Goal: Register for event/course

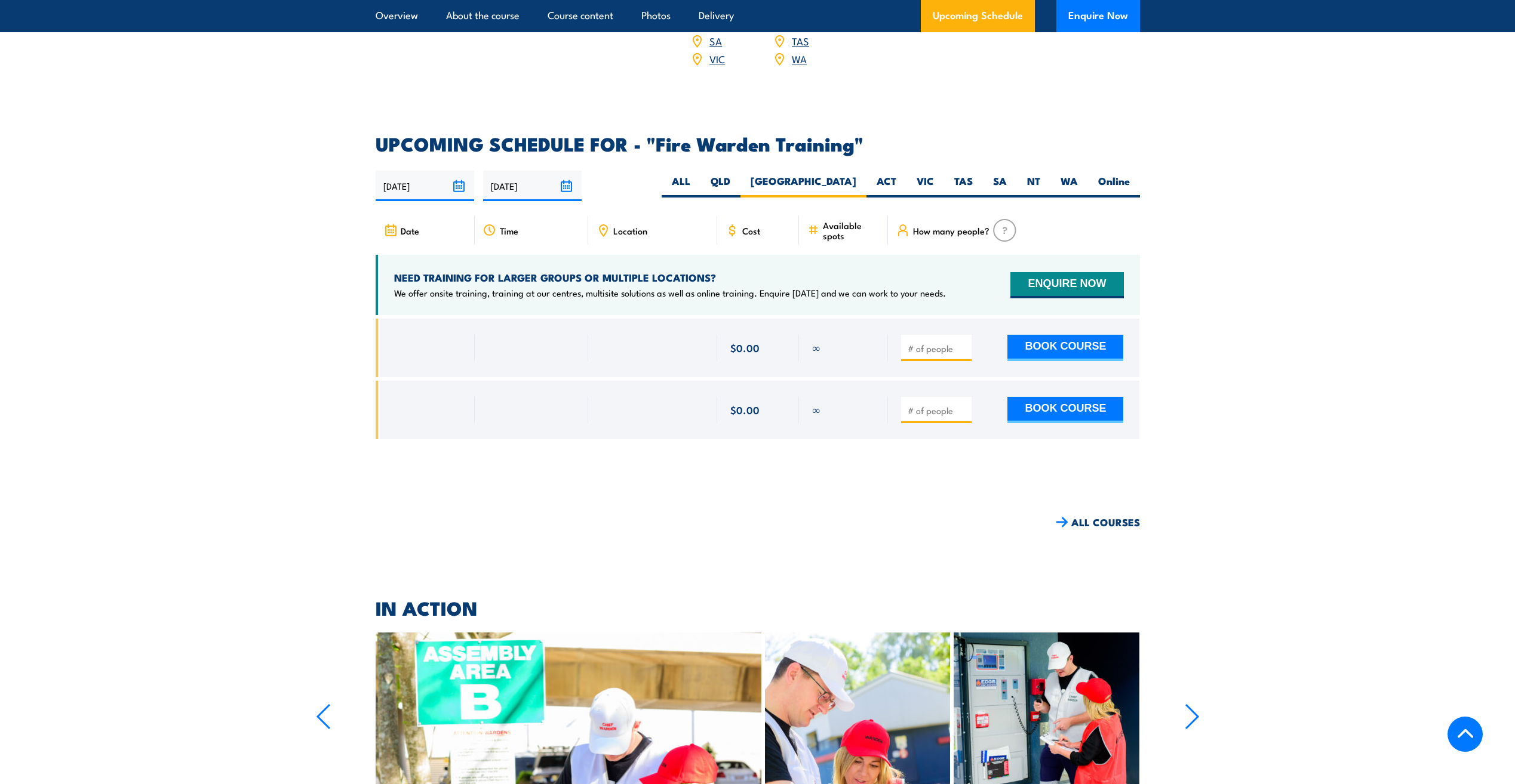
scroll to position [2101, 0]
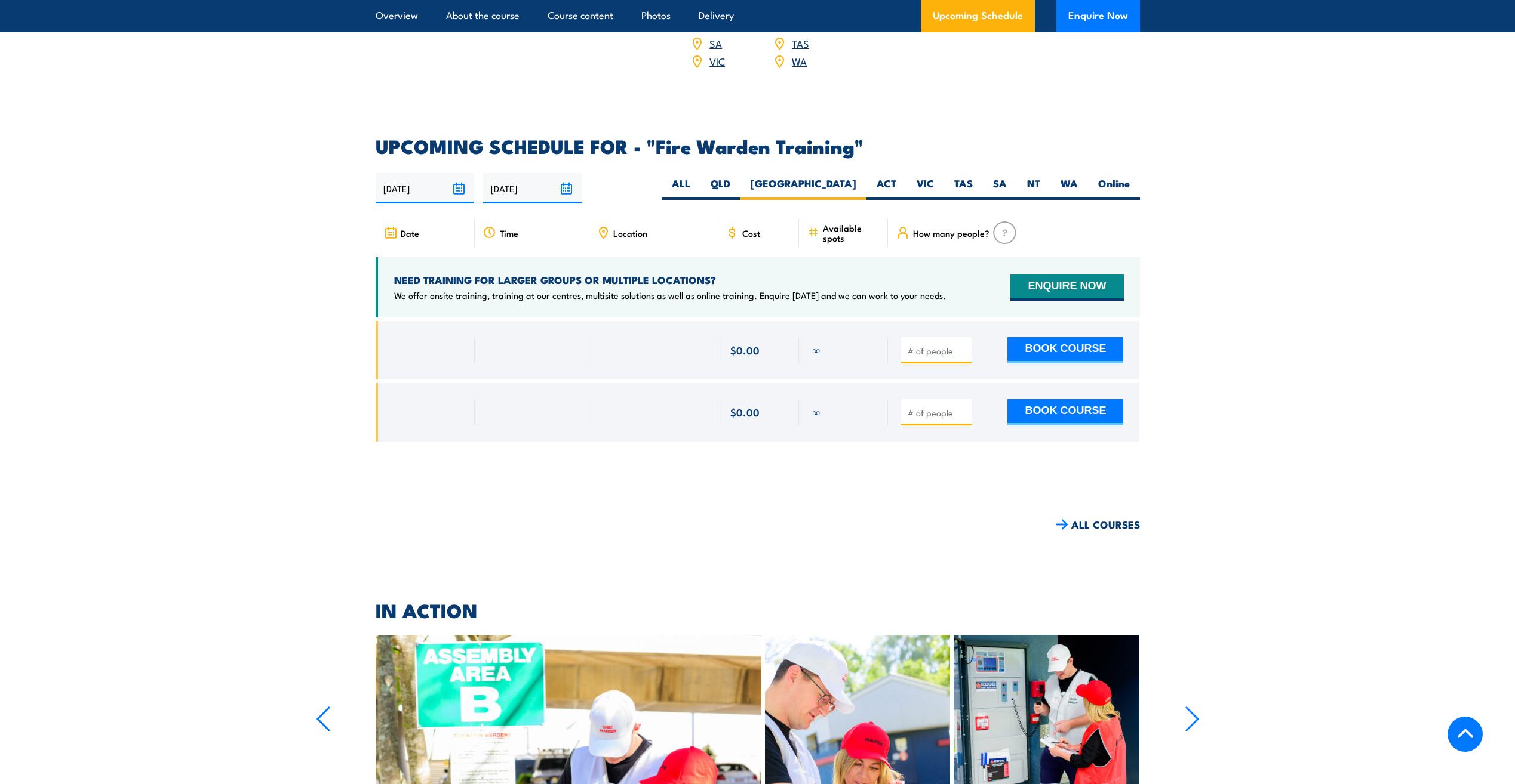
click at [458, 173] on input "[DATE]" at bounding box center [425, 188] width 98 height 31
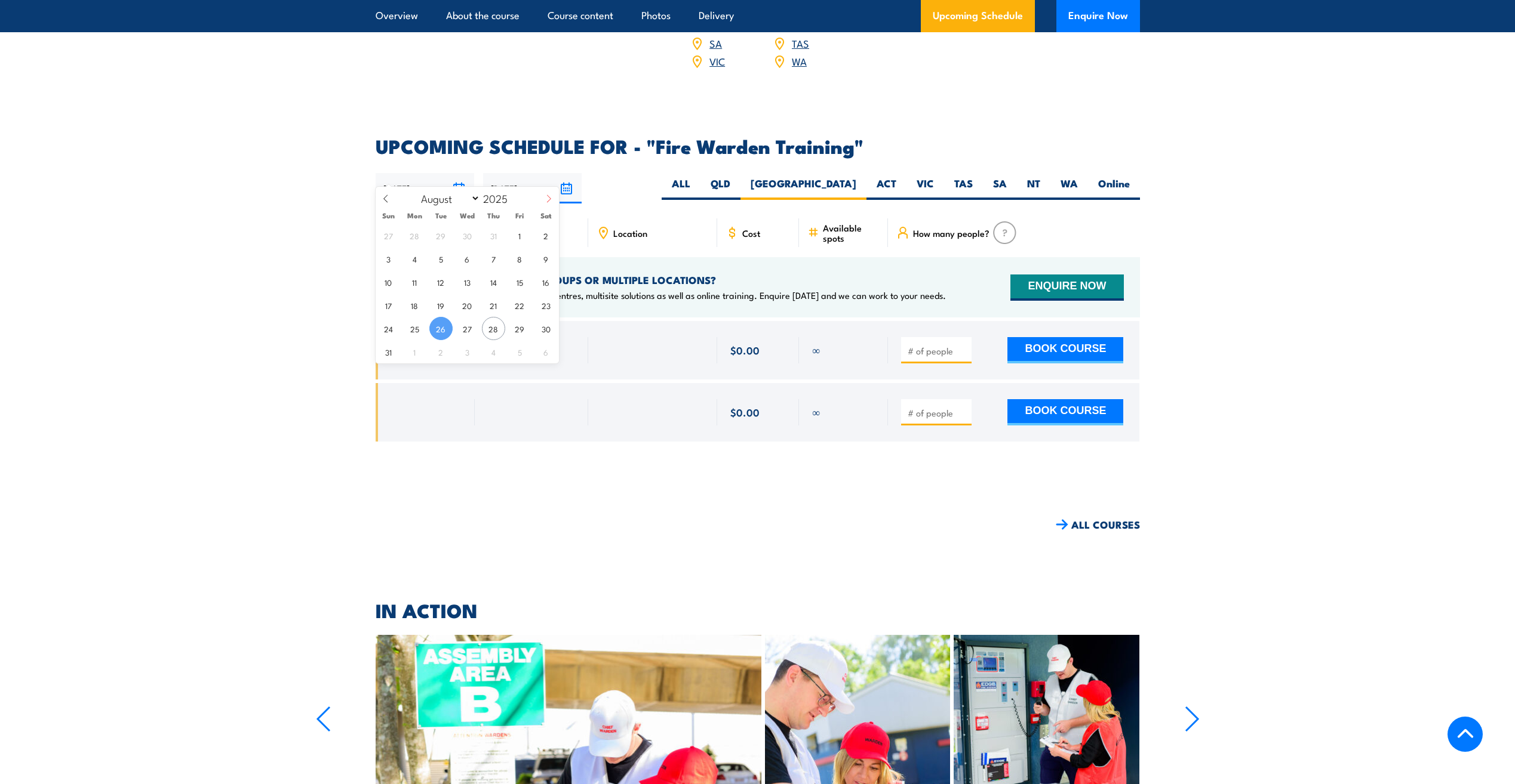
click at [549, 197] on icon at bounding box center [549, 199] width 4 height 8
click at [388, 198] on icon at bounding box center [386, 198] width 8 height 8
select select "7"
click at [564, 173] on input "[DATE]" at bounding box center [532, 188] width 98 height 31
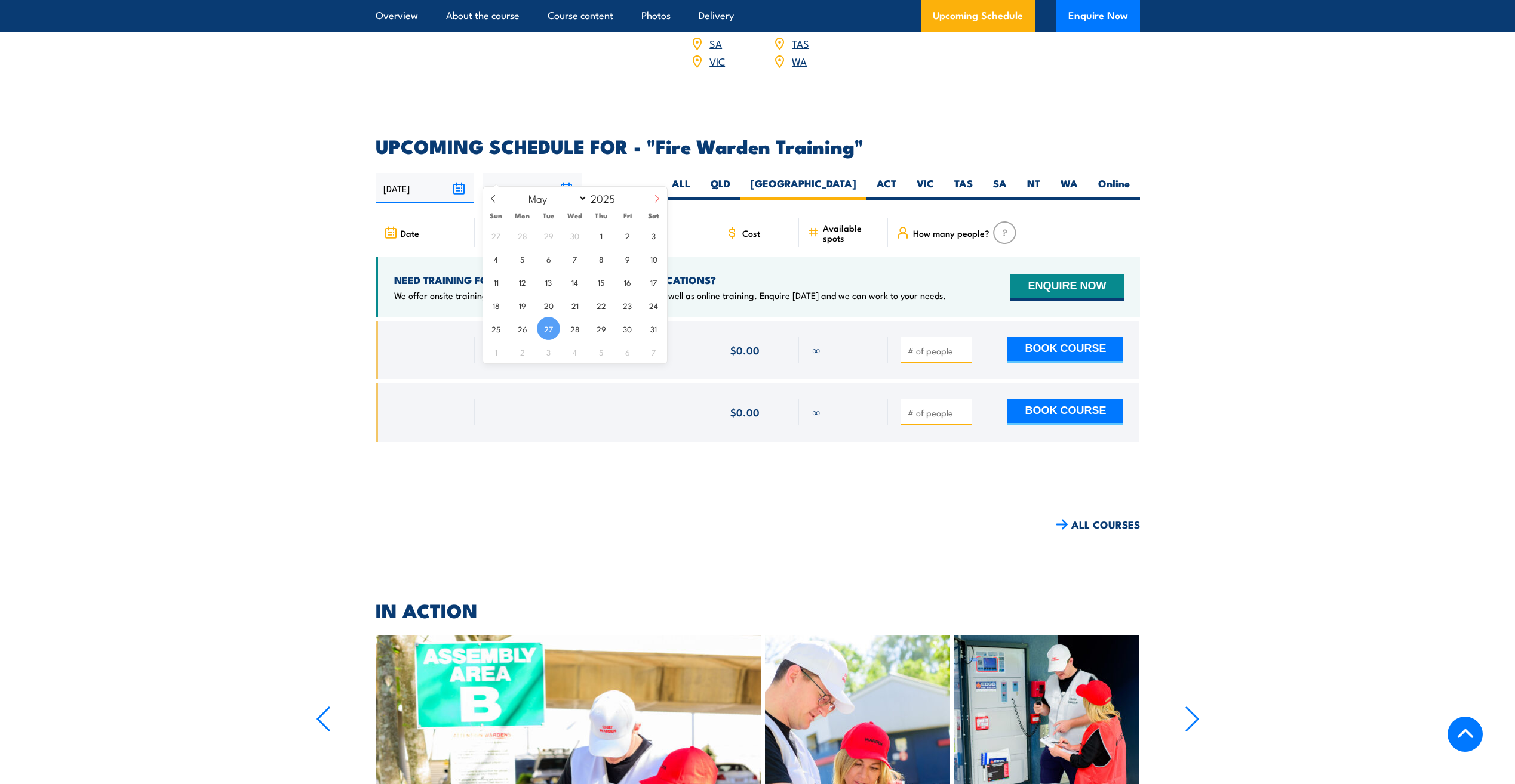
click at [659, 194] on icon at bounding box center [657, 198] width 8 height 8
click at [658, 196] on icon at bounding box center [657, 198] width 8 height 8
select select "8"
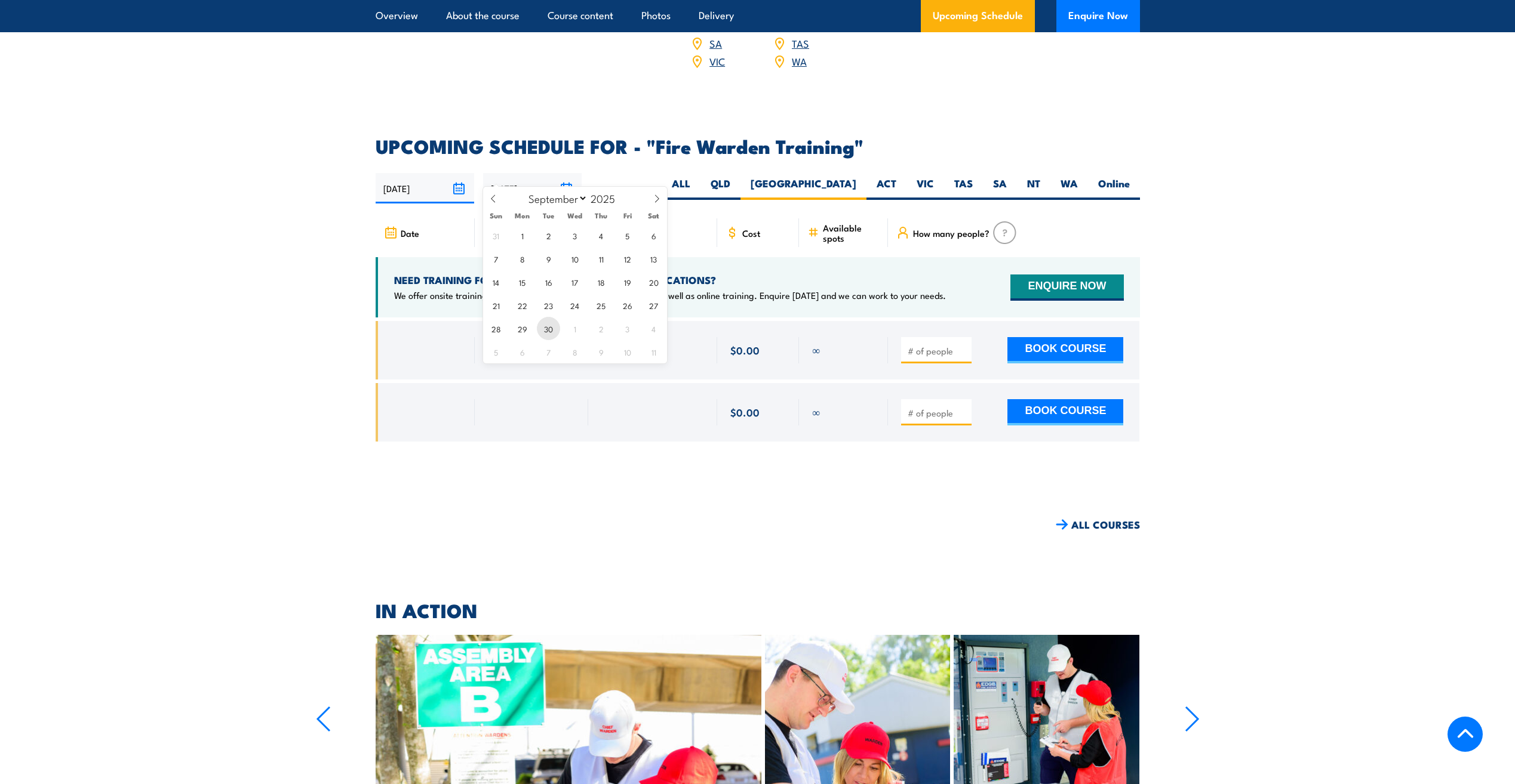
click at [537, 329] on span "30" at bounding box center [548, 328] width 23 height 23
type input "[DATE]"
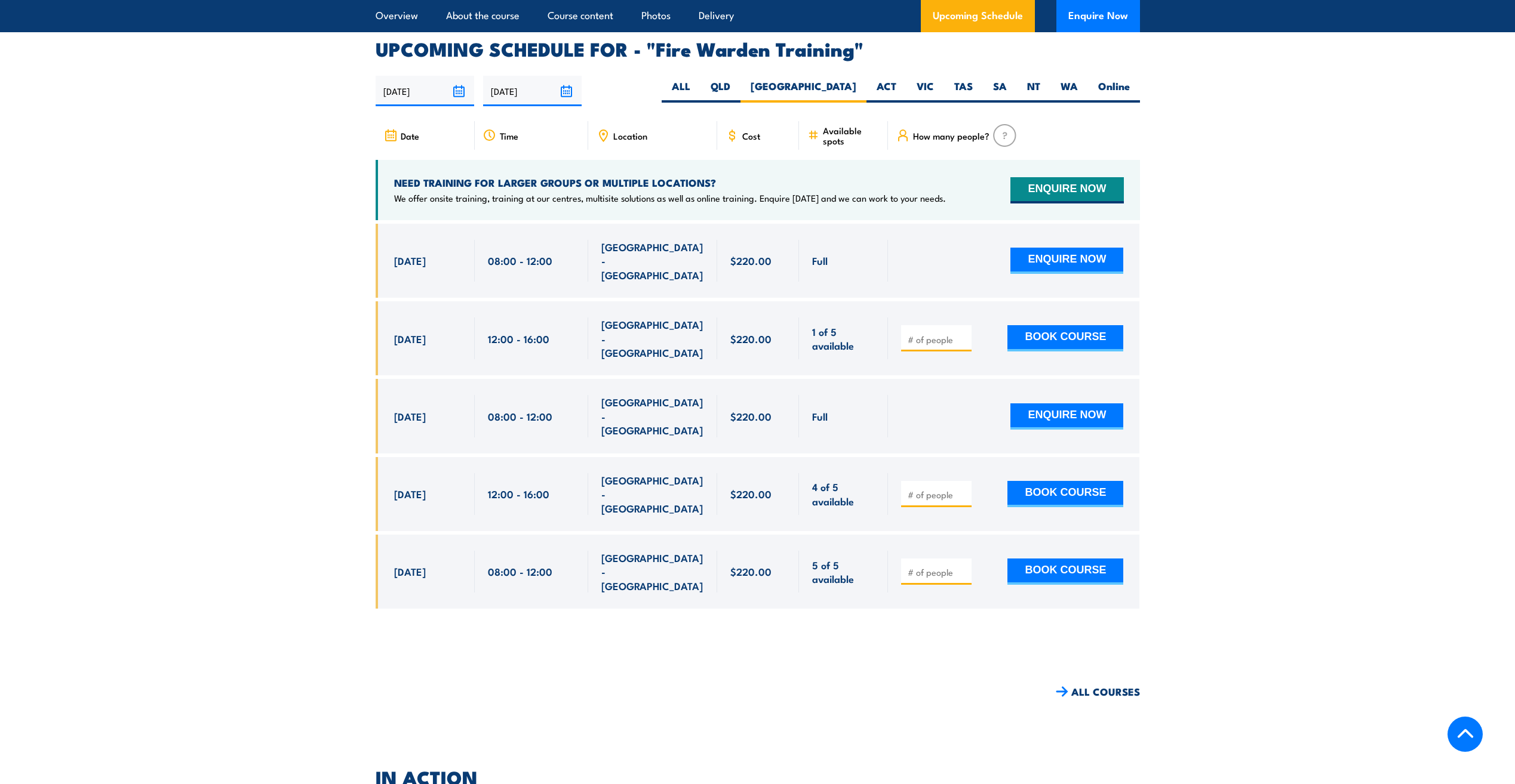
scroll to position [2220, 0]
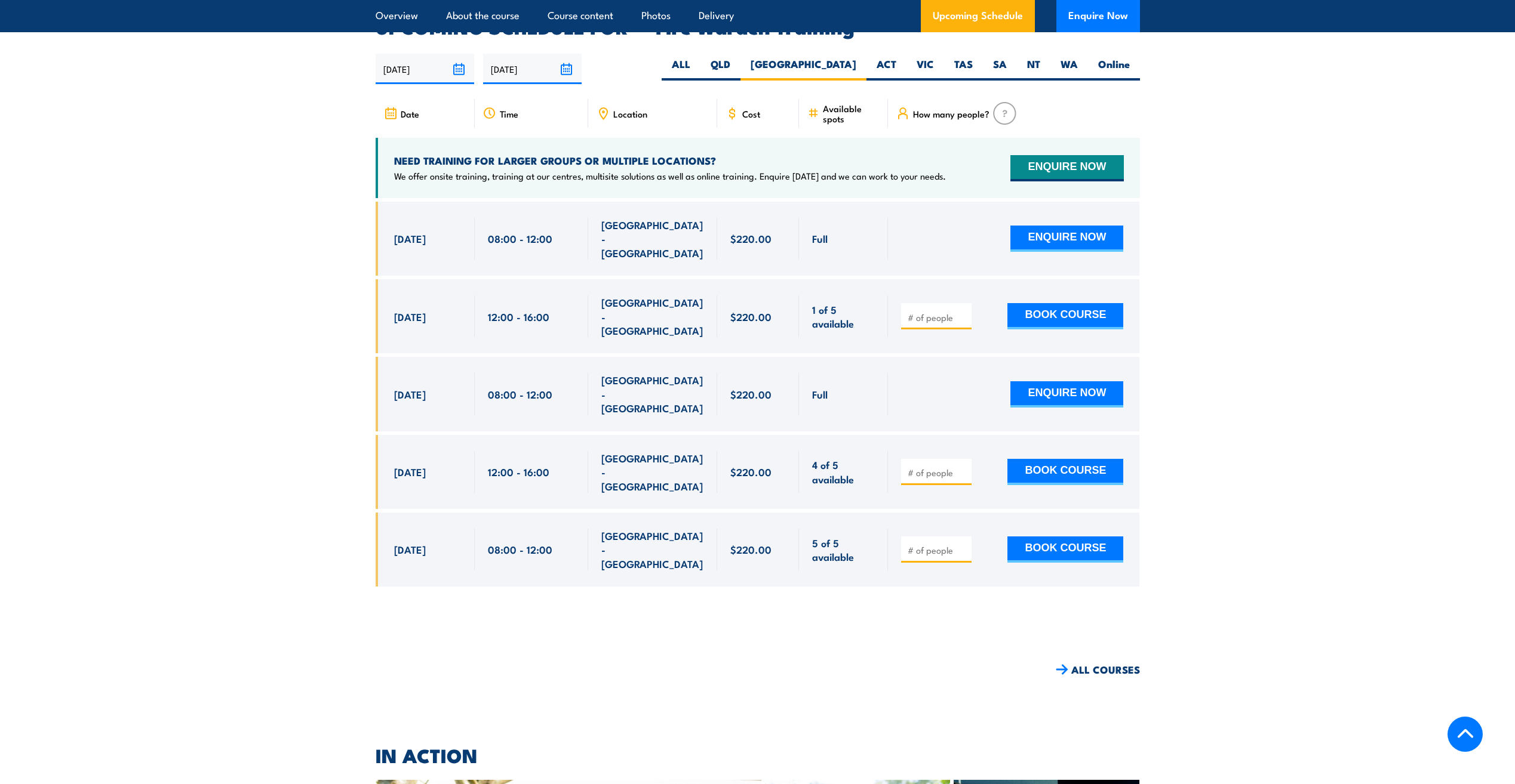
click at [916, 311] on input "number" at bounding box center [937, 317] width 60 height 12
type input "1"
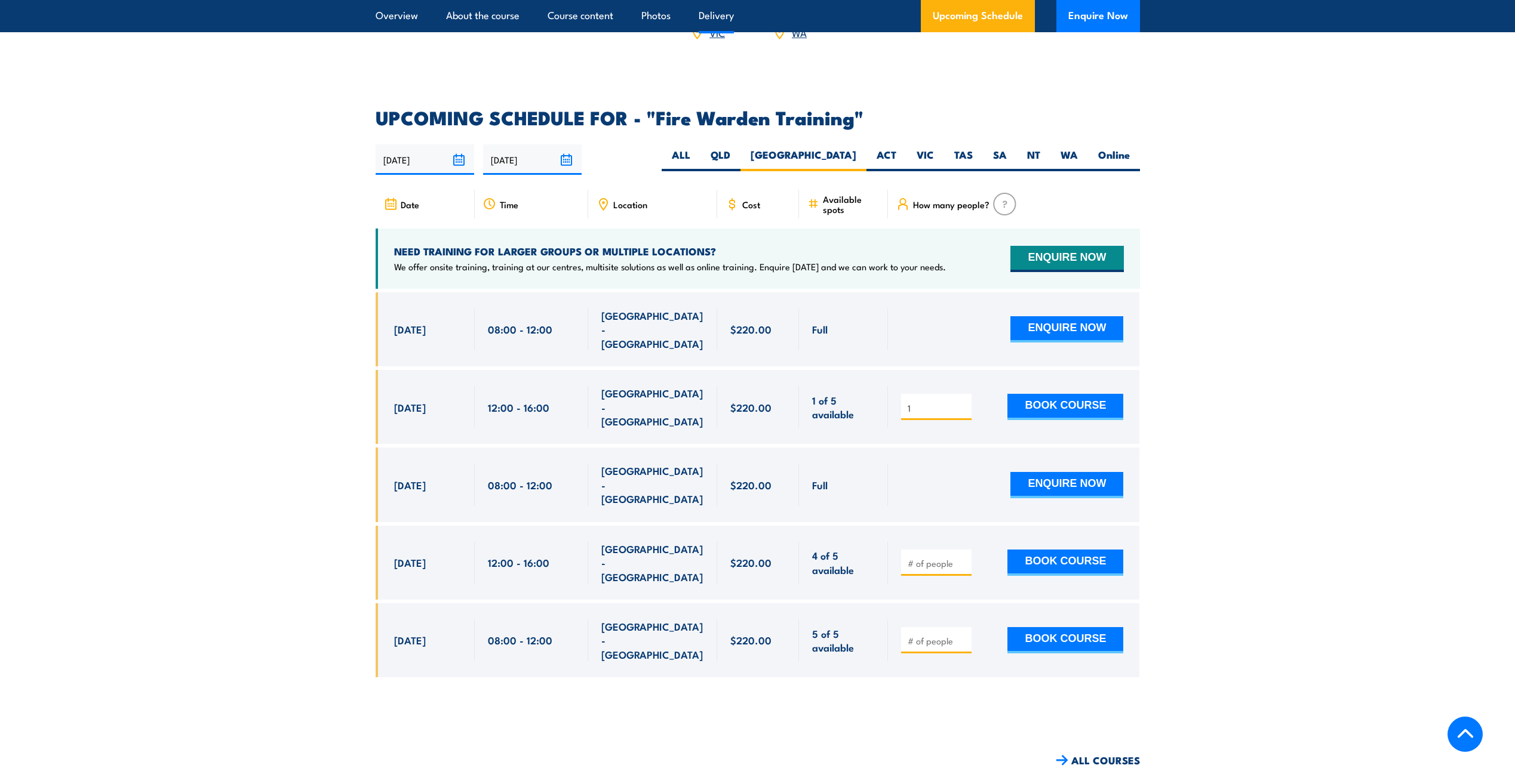
scroll to position [2220, 0]
